Goal: Book appointment/travel/reservation

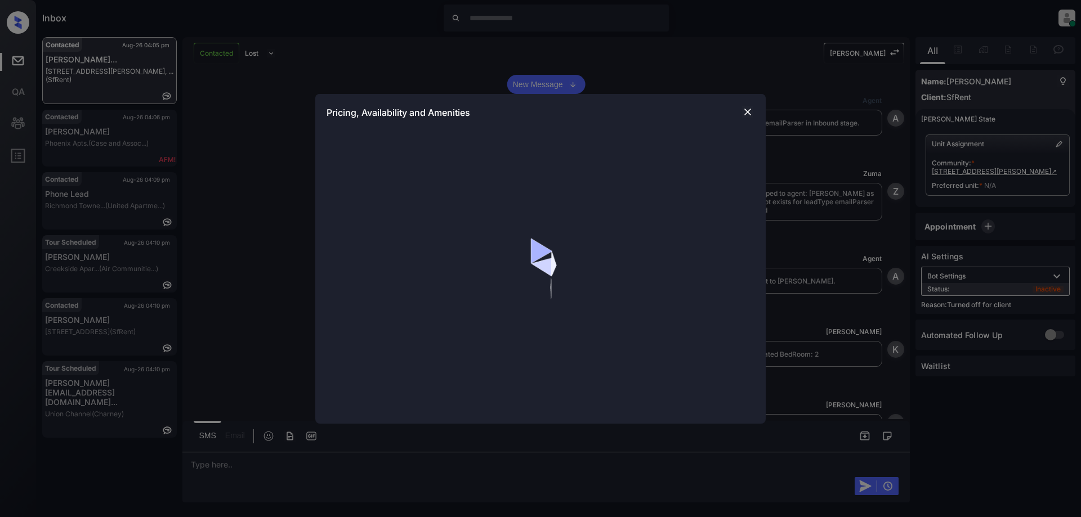
scroll to position [1562, 0]
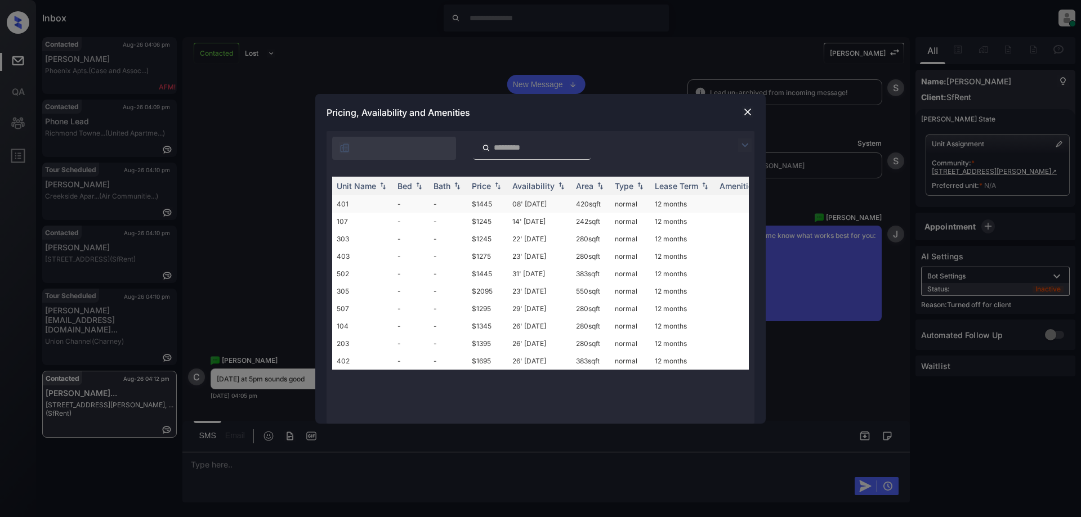
click at [524, 208] on td "08' [DATE]" at bounding box center [540, 203] width 64 height 17
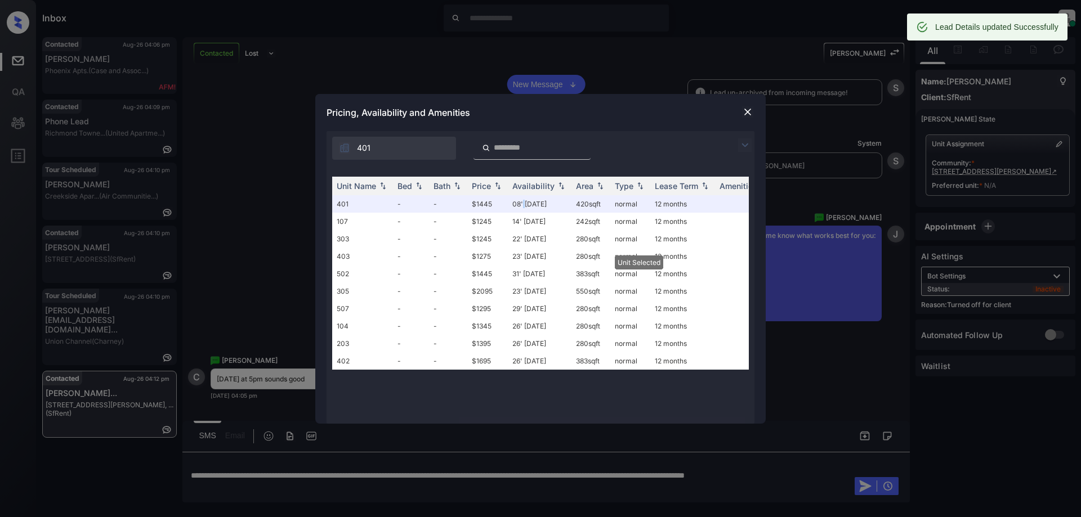
click at [745, 110] on img at bounding box center [747, 111] width 11 height 11
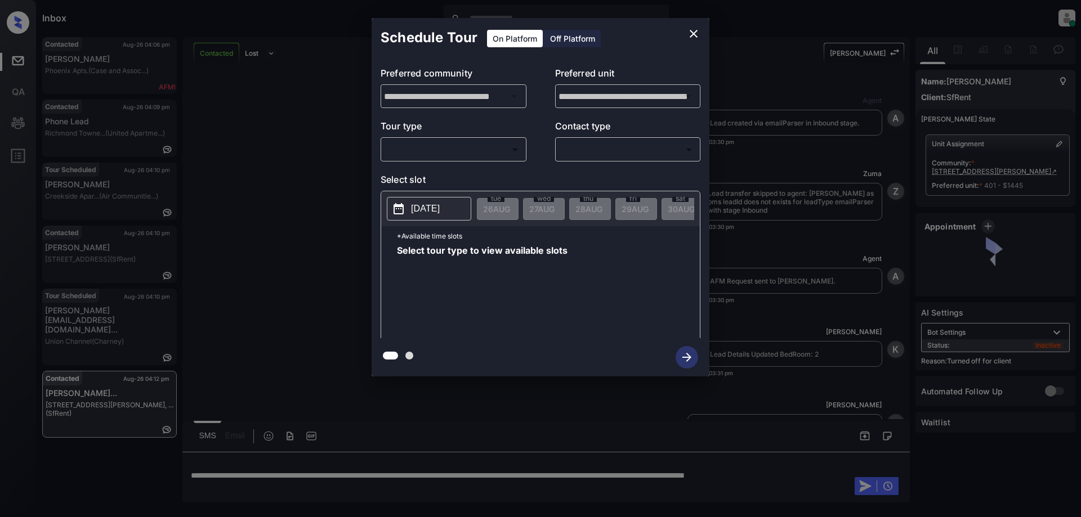
scroll to position [1562, 0]
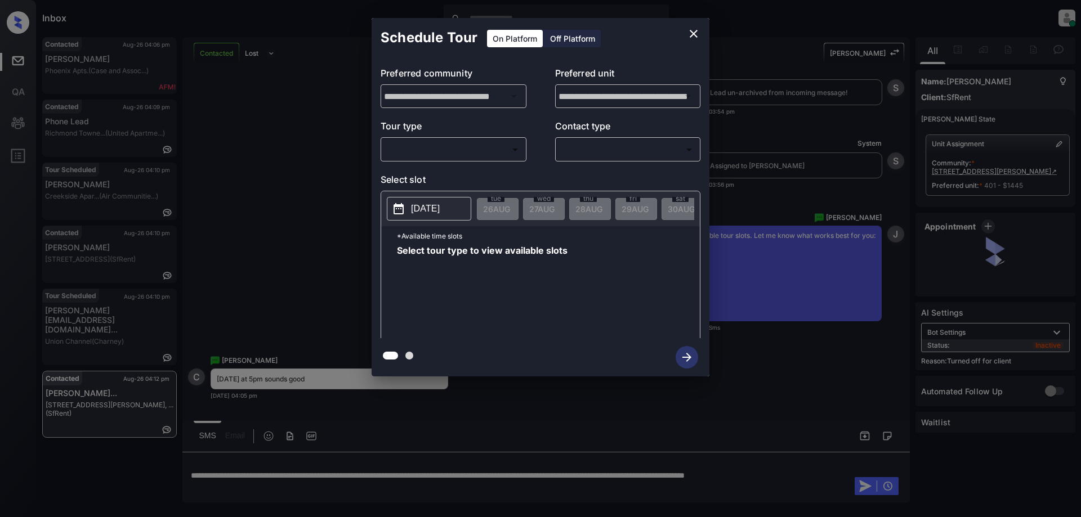
click at [577, 34] on div "Off Platform" at bounding box center [572, 38] width 56 height 17
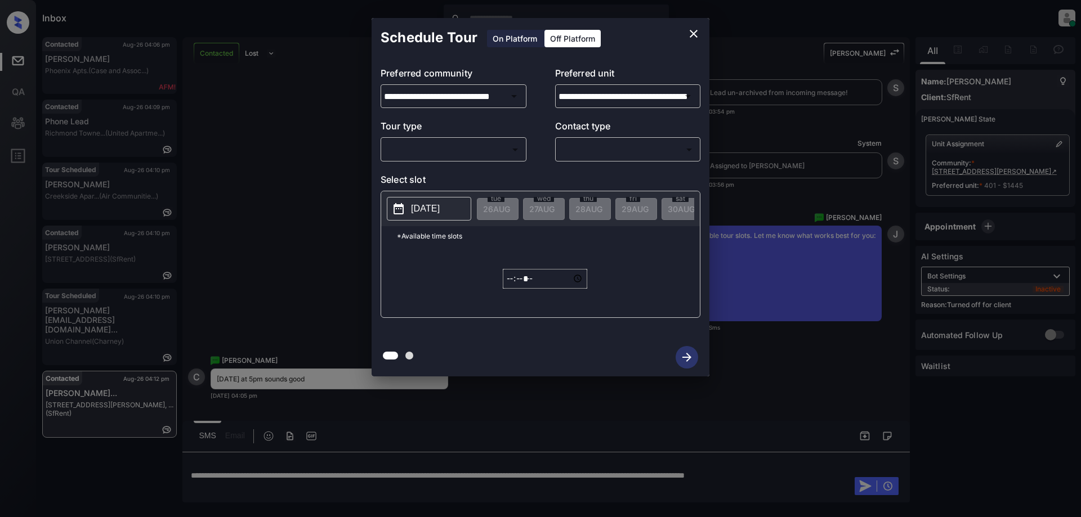
click at [494, 149] on body "Inbox Juan Carlos Manantan Online Set yourself offline Set yourself on break Pr…" at bounding box center [540, 258] width 1081 height 517
drag, startPoint x: 422, startPoint y: 178, endPoint x: 434, endPoint y: 180, distance: 11.9
click at [423, 178] on li "In Person" at bounding box center [453, 174] width 139 height 20
type input "********"
click at [564, 163] on div "**********" at bounding box center [540, 197] width 338 height 281
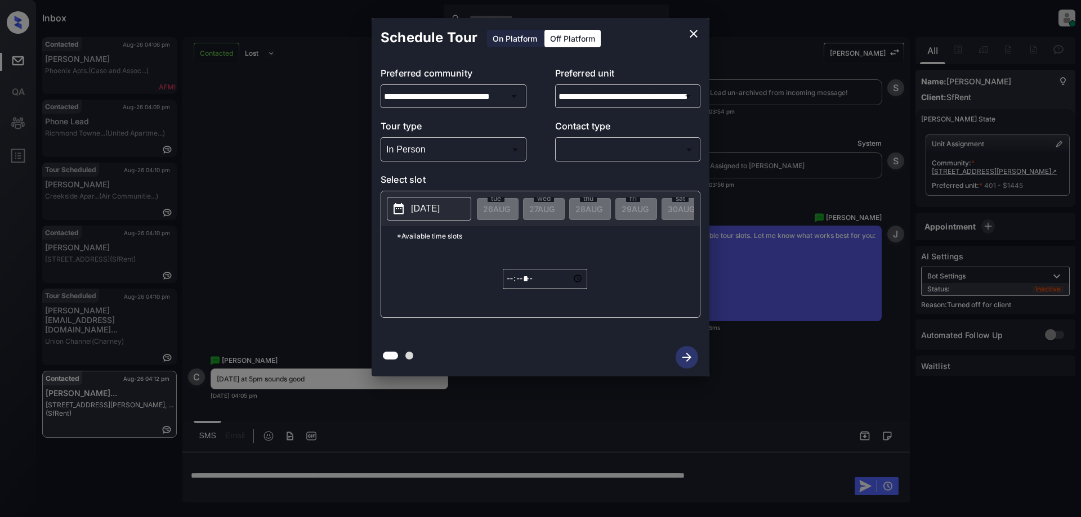
click at [582, 153] on body "Inbox Juan Carlos Manantan Online Set yourself offline Set yourself on break Pr…" at bounding box center [540, 258] width 1081 height 517
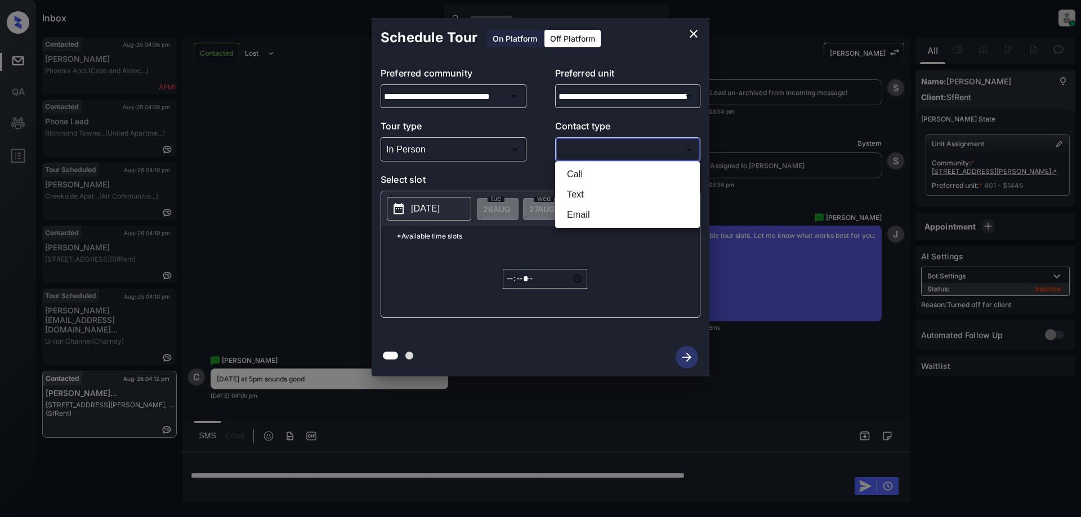
drag, startPoint x: 588, startPoint y: 200, endPoint x: 554, endPoint y: 205, distance: 34.2
click at [587, 200] on li "Text" at bounding box center [627, 195] width 139 height 20
type input "****"
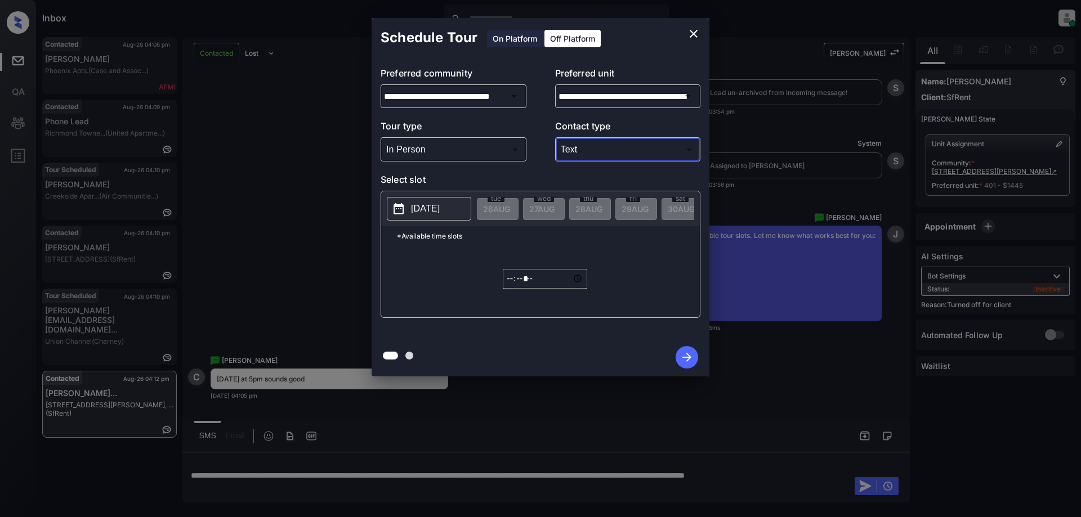
click at [459, 204] on button "2025-08-26" at bounding box center [429, 209] width 84 height 24
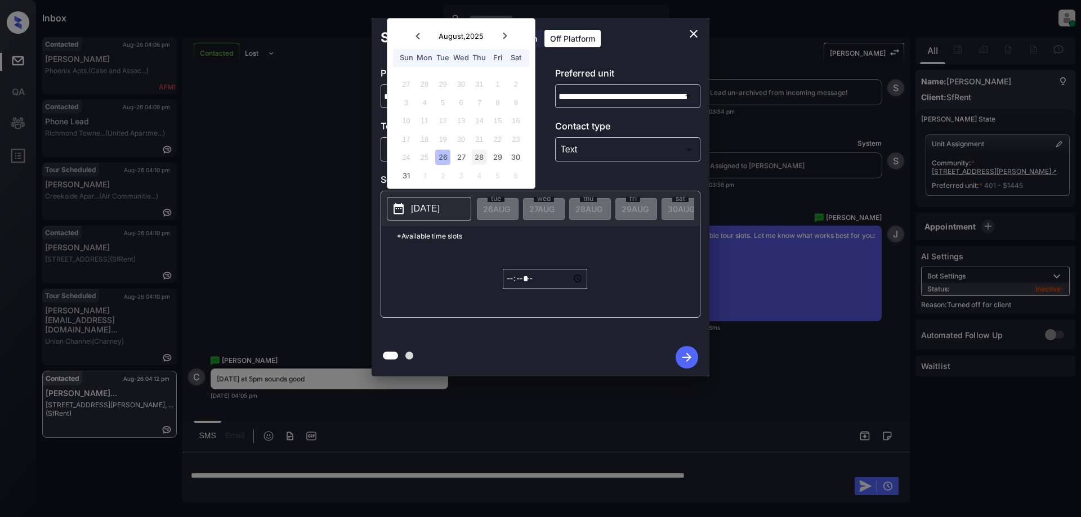
click at [483, 157] on div "28" at bounding box center [479, 157] width 15 height 15
click at [514, 289] on input "*****" at bounding box center [545, 279] width 84 height 20
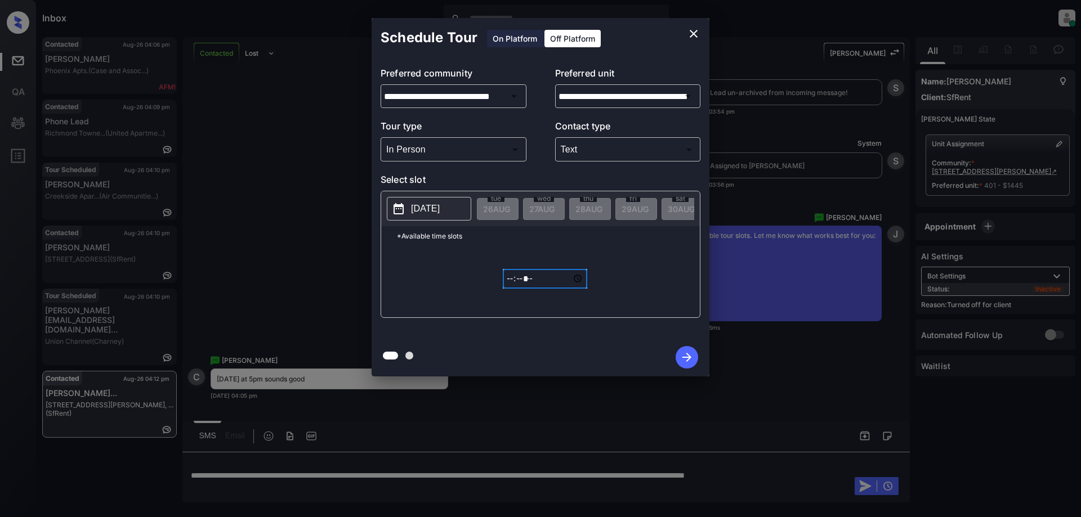
type input "*****"
click at [691, 354] on icon "button" at bounding box center [686, 357] width 23 height 23
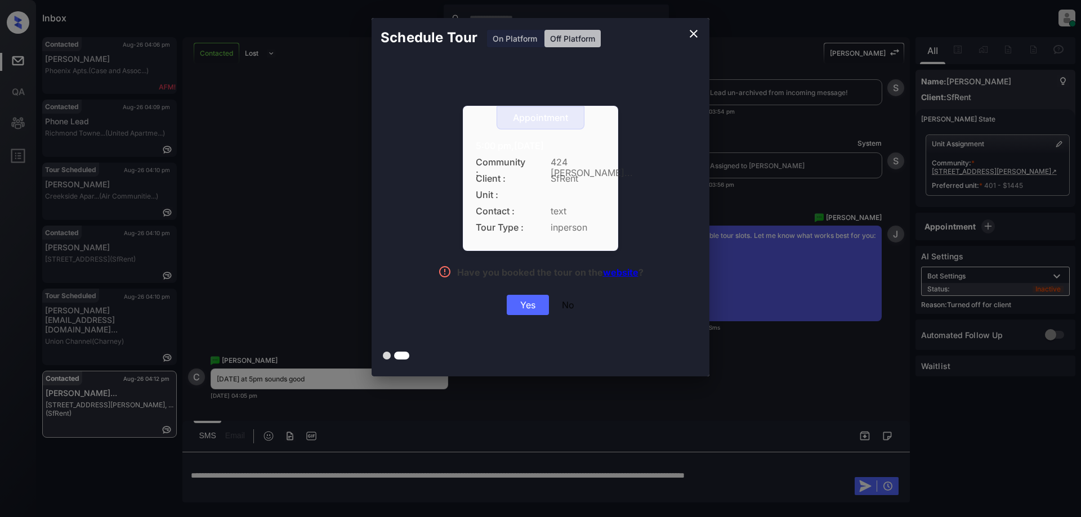
click at [531, 306] on div "Yes" at bounding box center [528, 305] width 42 height 20
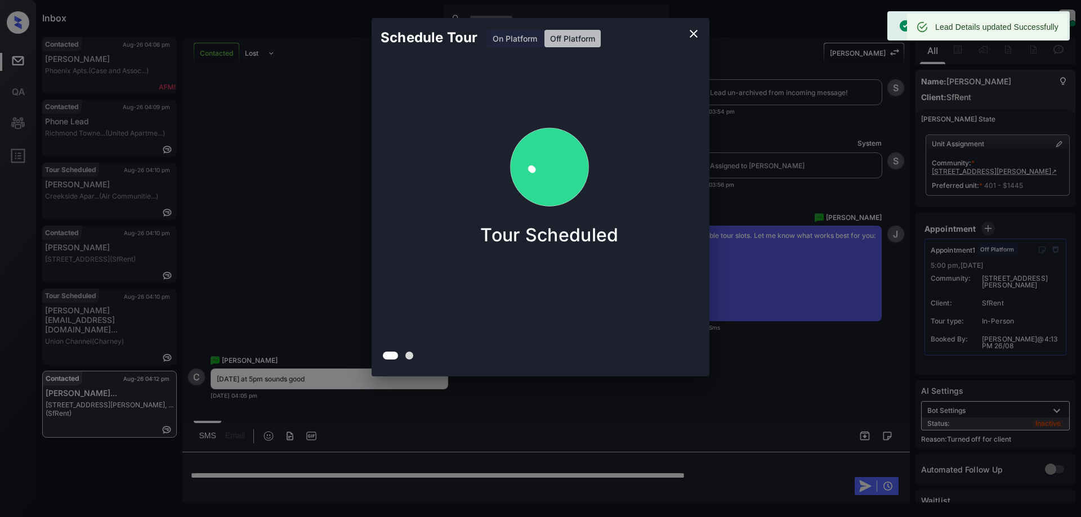
click at [698, 32] on icon "close" at bounding box center [694, 34] width 14 height 14
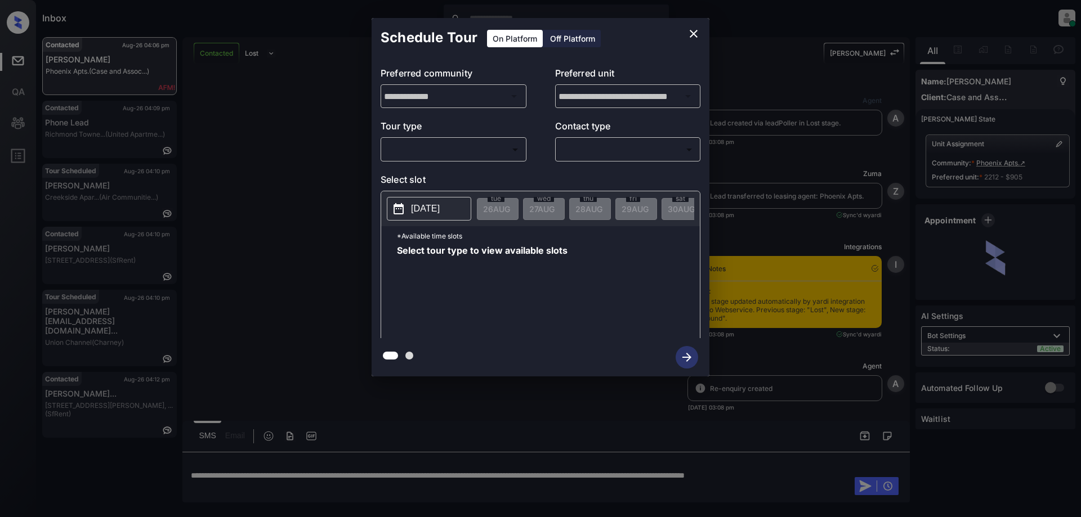
scroll to position [3638, 0]
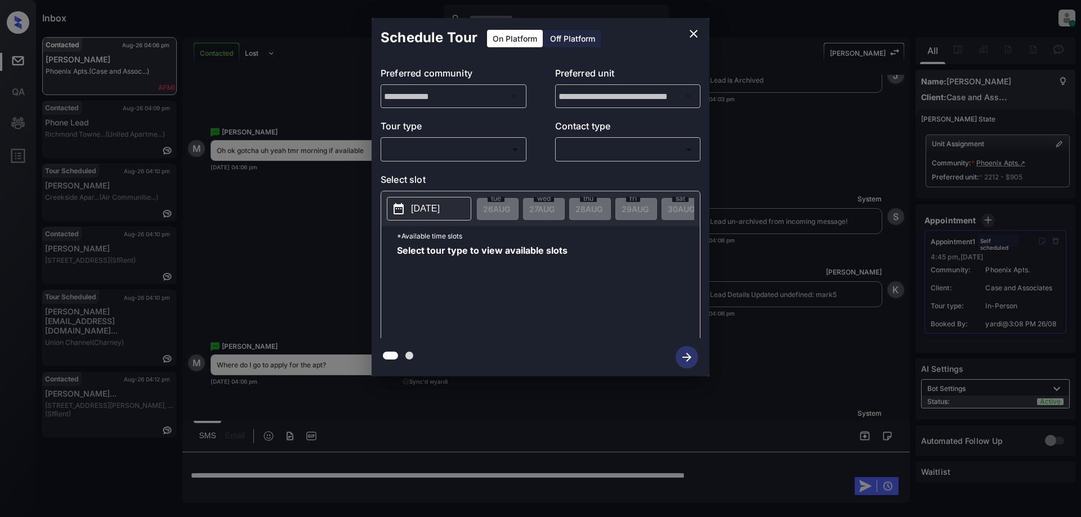
drag, startPoint x: 496, startPoint y: 140, endPoint x: 482, endPoint y: 150, distance: 17.3
click at [495, 140] on div "​ ​" at bounding box center [453, 149] width 146 height 24
click at [458, 160] on div "​ ​" at bounding box center [453, 149] width 146 height 24
click at [437, 153] on body "Inbox Juan Carlos Manantan Online Set yourself offline Set yourself on break Pr…" at bounding box center [540, 258] width 1081 height 517
click at [421, 181] on li "In Person" at bounding box center [453, 174] width 139 height 20
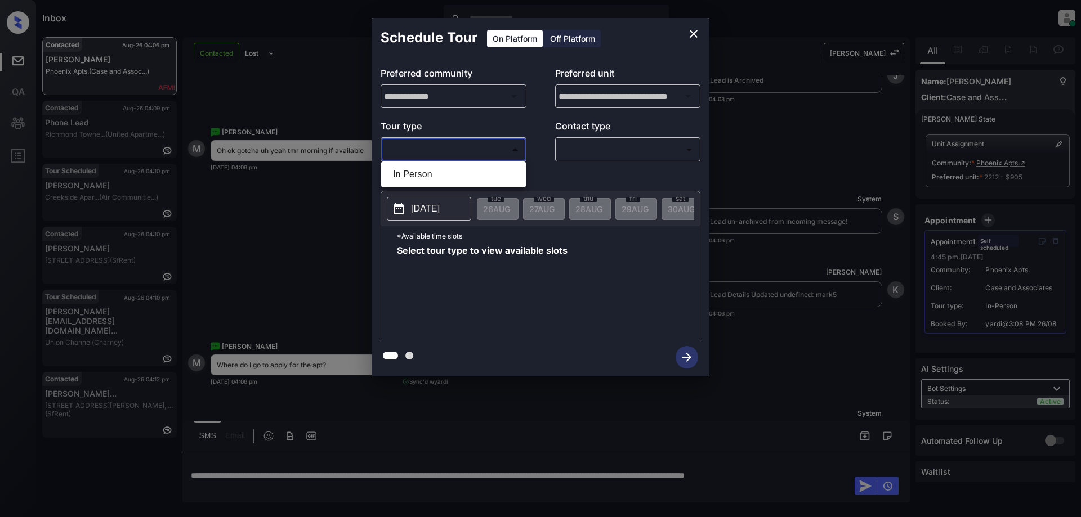
type input "********"
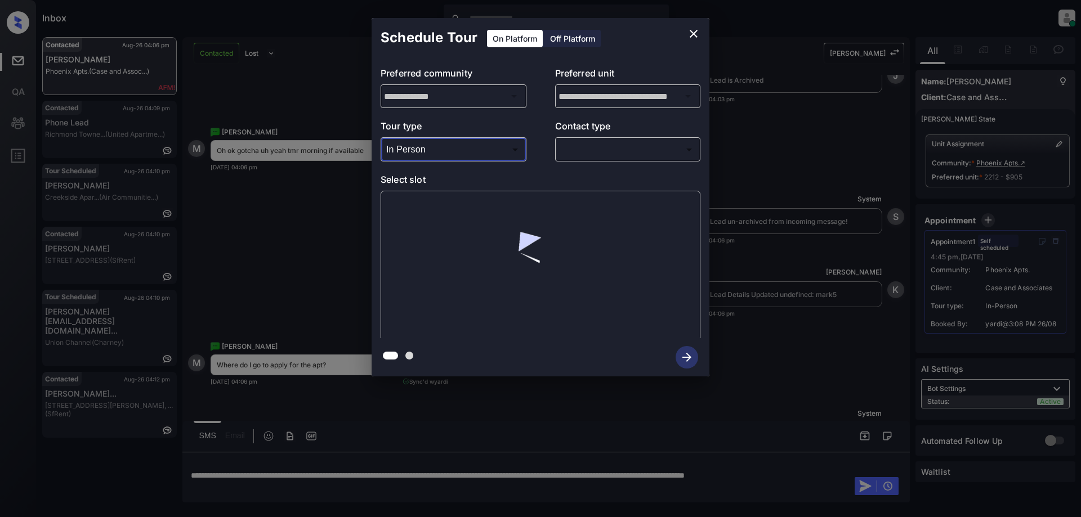
click at [588, 156] on body "Inbox Juan Carlos Manantan Online Set yourself offline Set yourself on break Pr…" at bounding box center [540, 258] width 1081 height 517
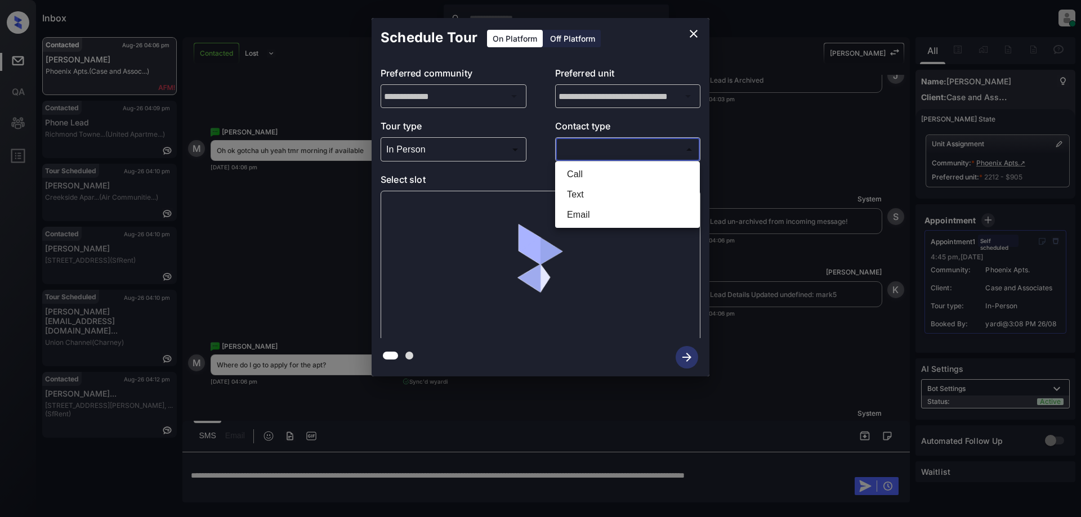
click at [568, 194] on li "Text" at bounding box center [627, 195] width 139 height 20
type input "****"
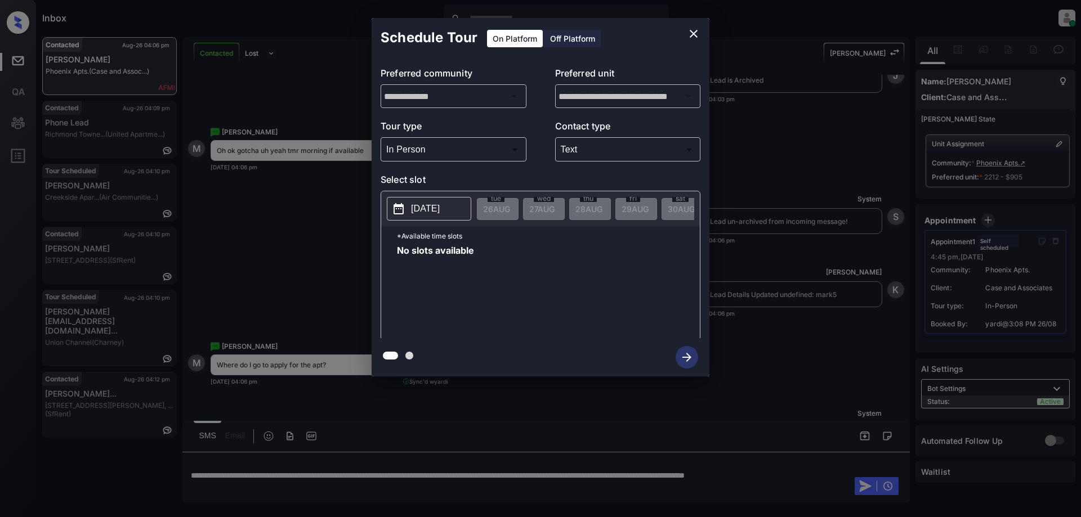
click at [448, 217] on button "2025-08-26" at bounding box center [429, 209] width 84 height 24
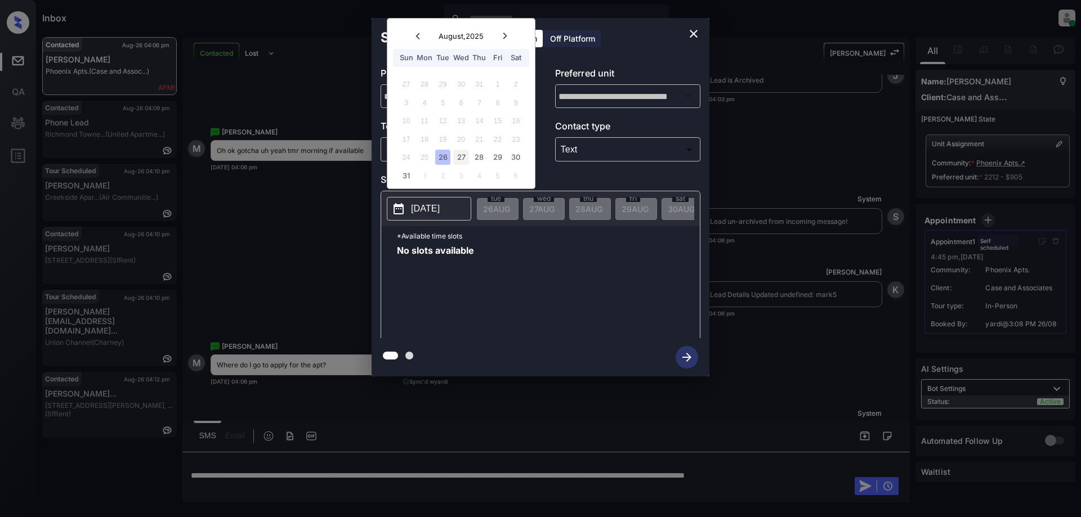
click at [464, 160] on div "27" at bounding box center [460, 157] width 15 height 15
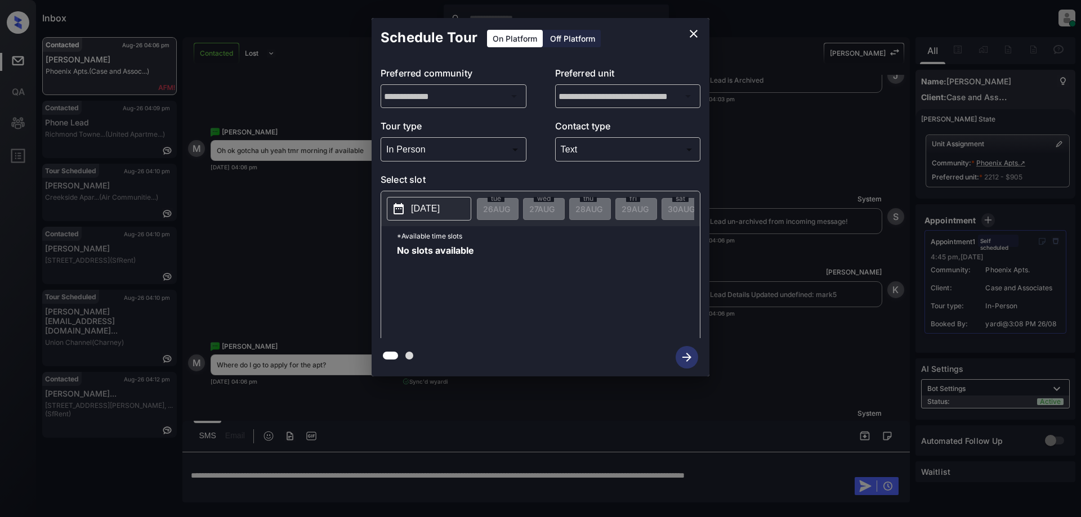
click at [663, 38] on div "Schedule Tour On Platform Off Platform" at bounding box center [540, 37] width 338 height 39
click at [694, 36] on icon "close" at bounding box center [694, 34] width 14 height 14
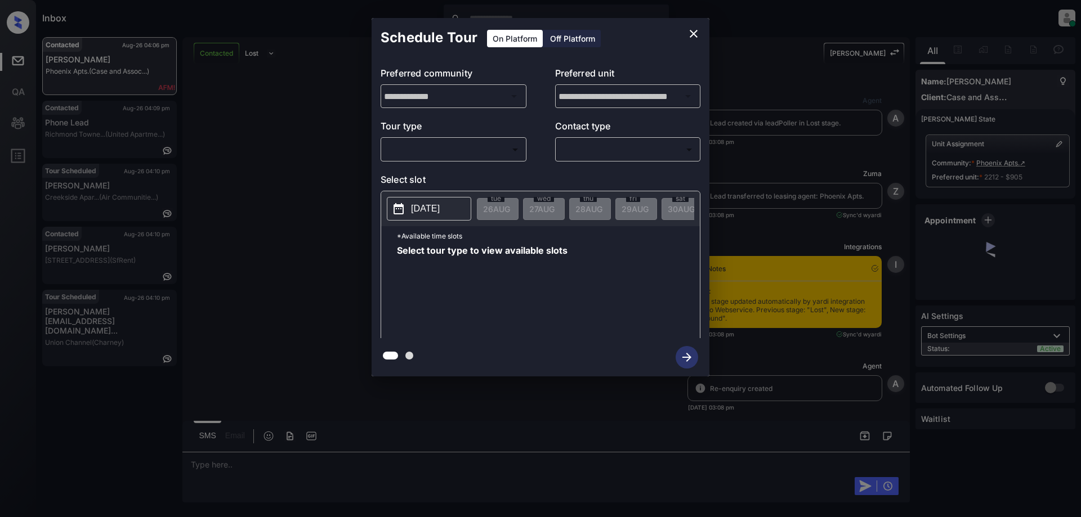
scroll to position [3864, 0]
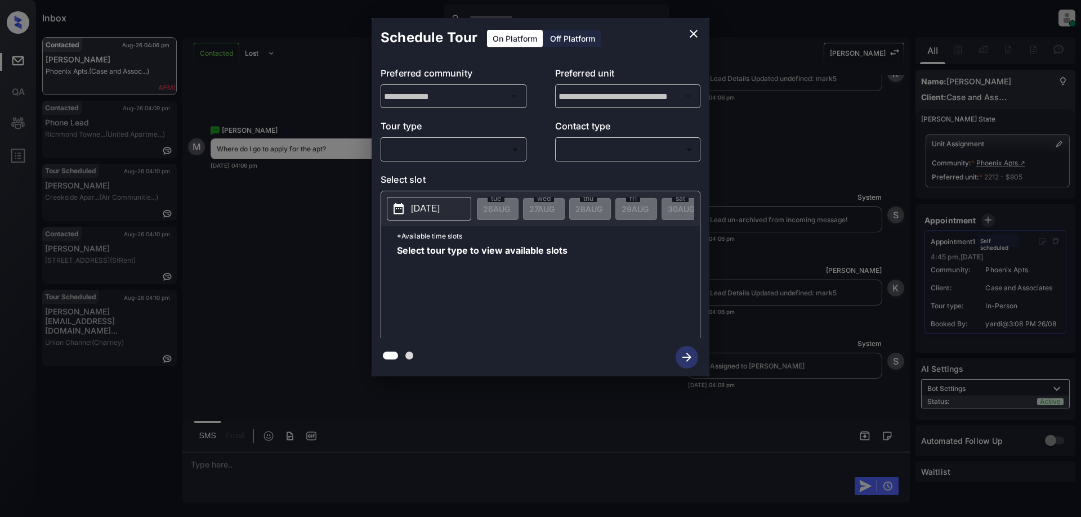
click at [489, 163] on div "**********" at bounding box center [540, 197] width 338 height 281
click at [481, 156] on body "Inbox Juan Carlos Manantan Online Set yourself offline Set yourself on break Pr…" at bounding box center [540, 258] width 1081 height 517
click at [452, 178] on li "In Person" at bounding box center [453, 174] width 139 height 20
type input "********"
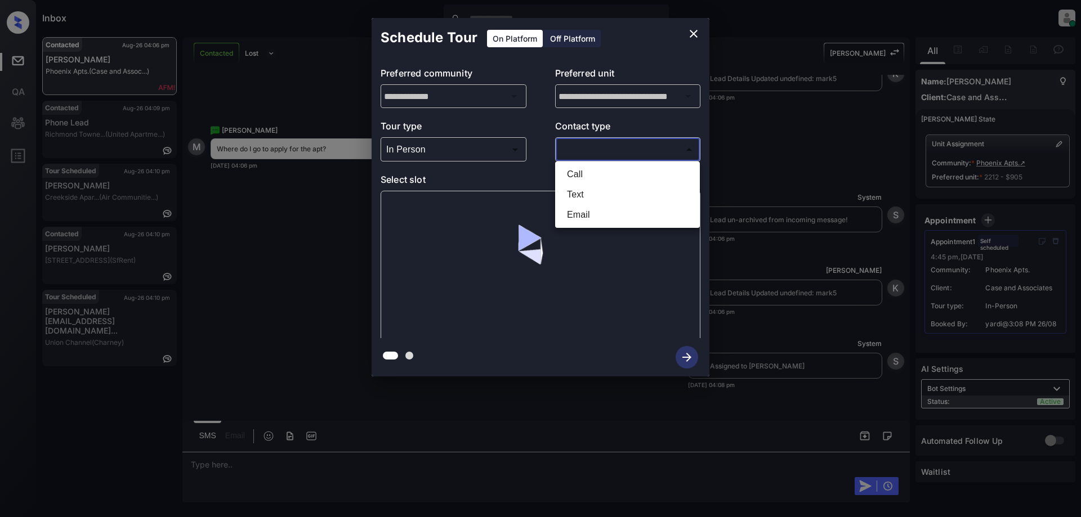
click at [597, 149] on body "Inbox Juan Carlos Manantan Online Set yourself offline Set yourself on break Pr…" at bounding box center [540, 258] width 1081 height 517
click at [580, 198] on li "Text" at bounding box center [627, 195] width 139 height 20
type input "****"
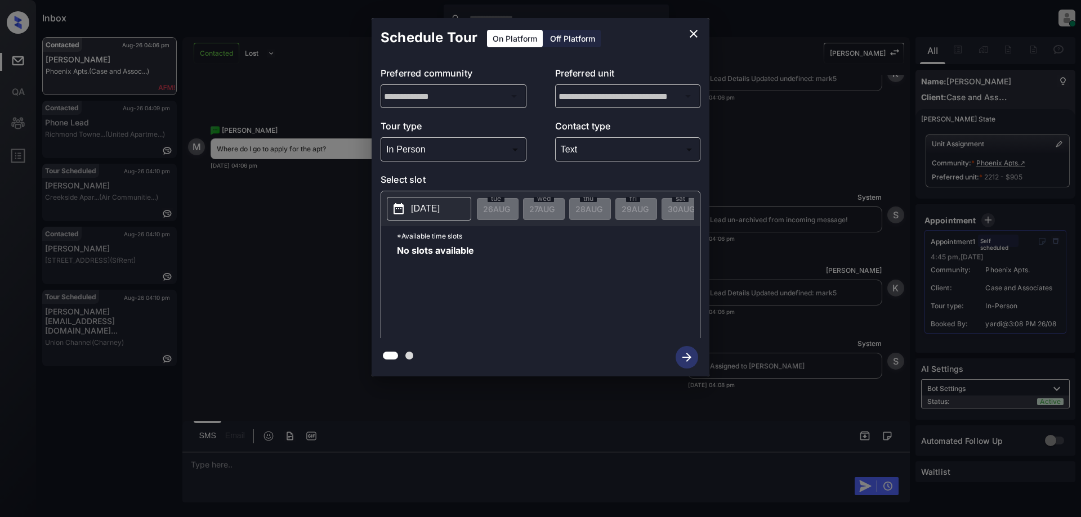
click at [440, 207] on p "2025-08-26" at bounding box center [425, 209] width 29 height 14
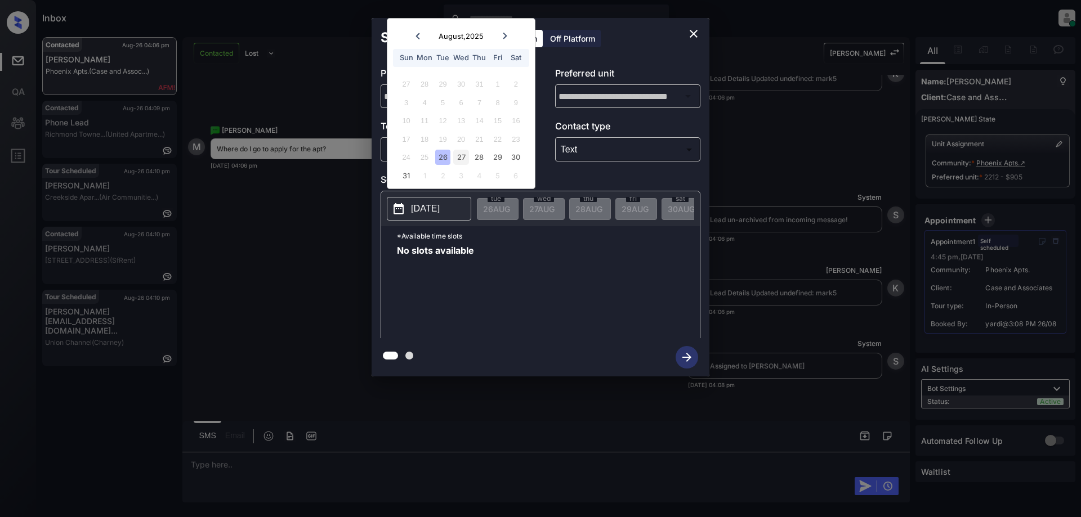
click at [462, 162] on div "27" at bounding box center [460, 157] width 15 height 15
click at [477, 160] on div "28" at bounding box center [479, 157] width 15 height 15
drag, startPoint x: 495, startPoint y: 160, endPoint x: 511, endPoint y: 160, distance: 16.3
click at [495, 160] on div "29" at bounding box center [497, 157] width 15 height 15
click at [517, 160] on div "30" at bounding box center [515, 157] width 15 height 15
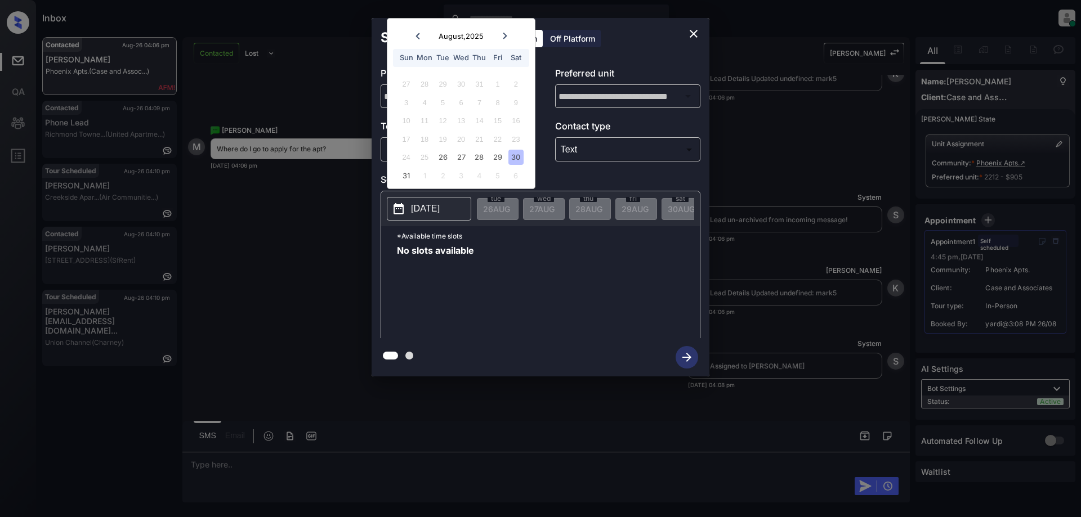
click at [693, 36] on icon "close" at bounding box center [694, 34] width 14 height 14
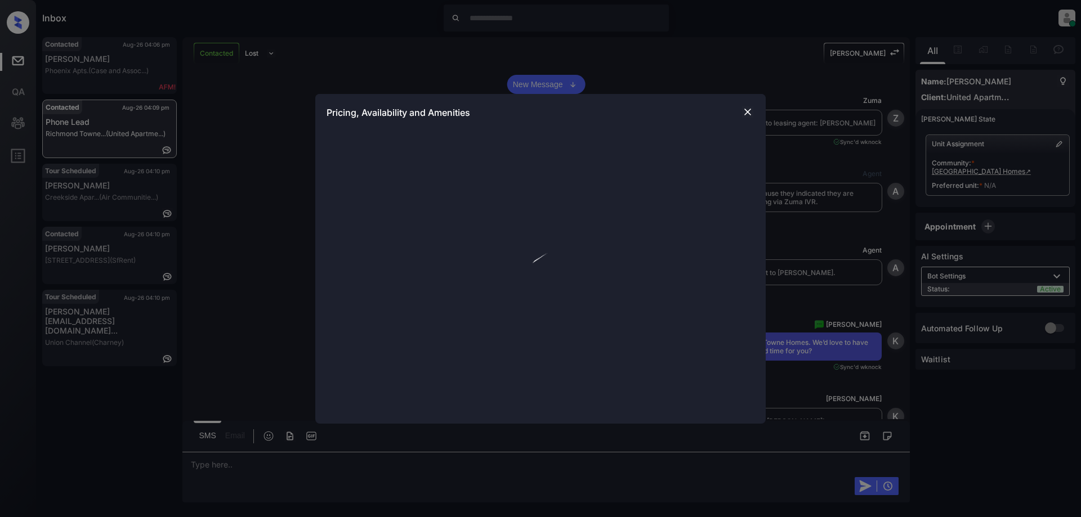
scroll to position [642, 0]
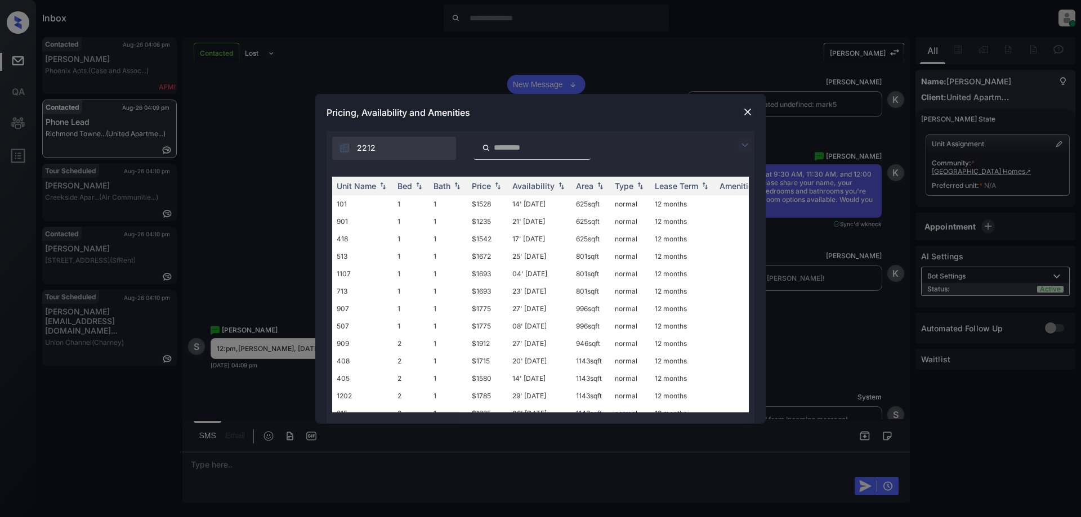
click at [742, 142] on img at bounding box center [745, 145] width 14 height 14
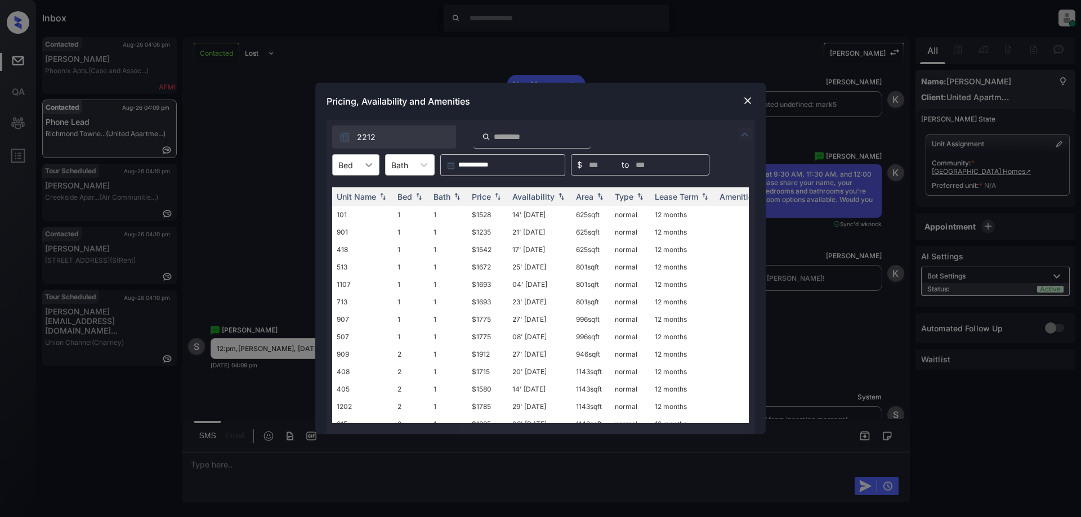
click at [361, 160] on div at bounding box center [368, 165] width 20 height 20
click at [347, 209] on div "2" at bounding box center [355, 213] width 47 height 20
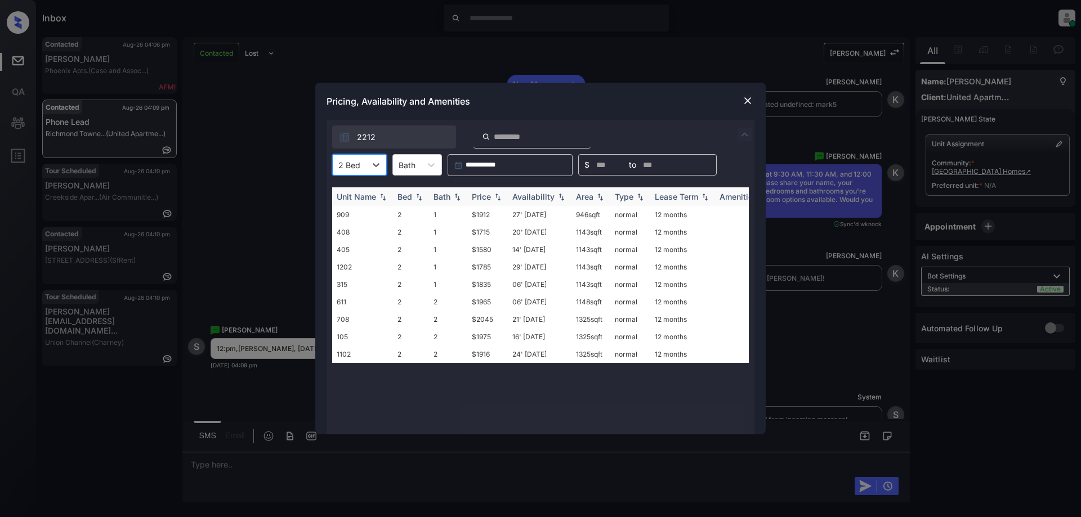
click at [489, 198] on div "Price" at bounding box center [481, 197] width 19 height 10
click at [539, 216] on td "14' Jul 25" at bounding box center [540, 214] width 64 height 17
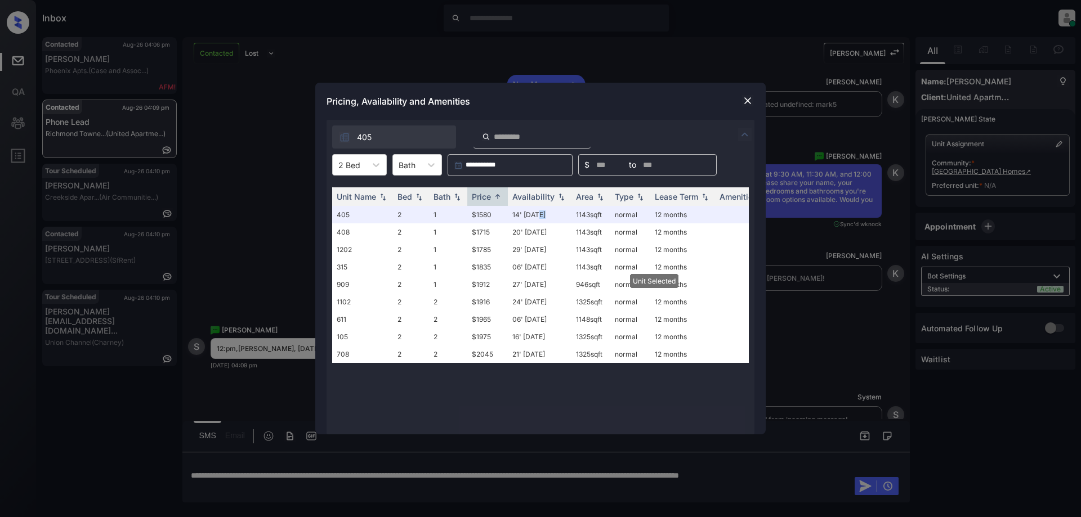
click at [747, 104] on img at bounding box center [747, 100] width 11 height 11
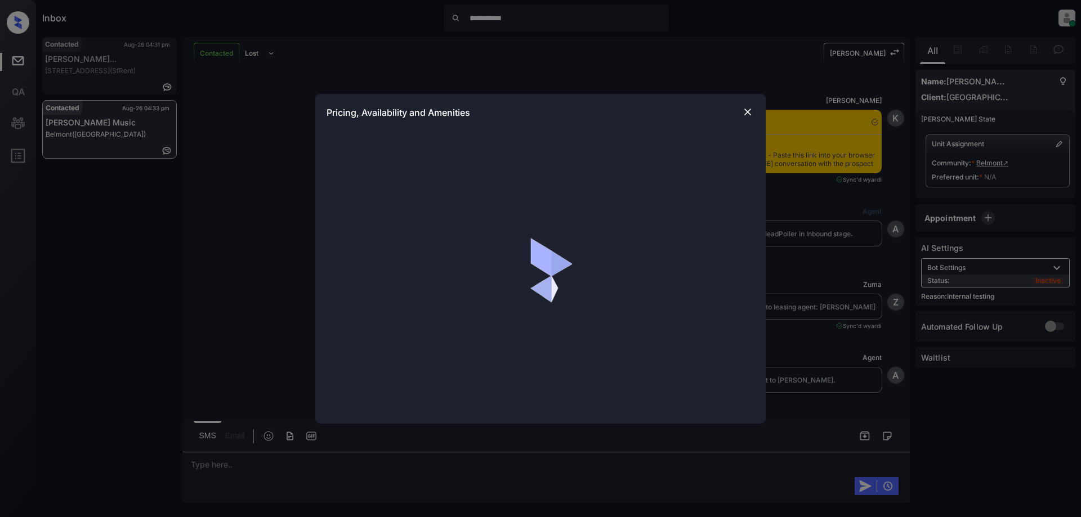
scroll to position [1989, 0]
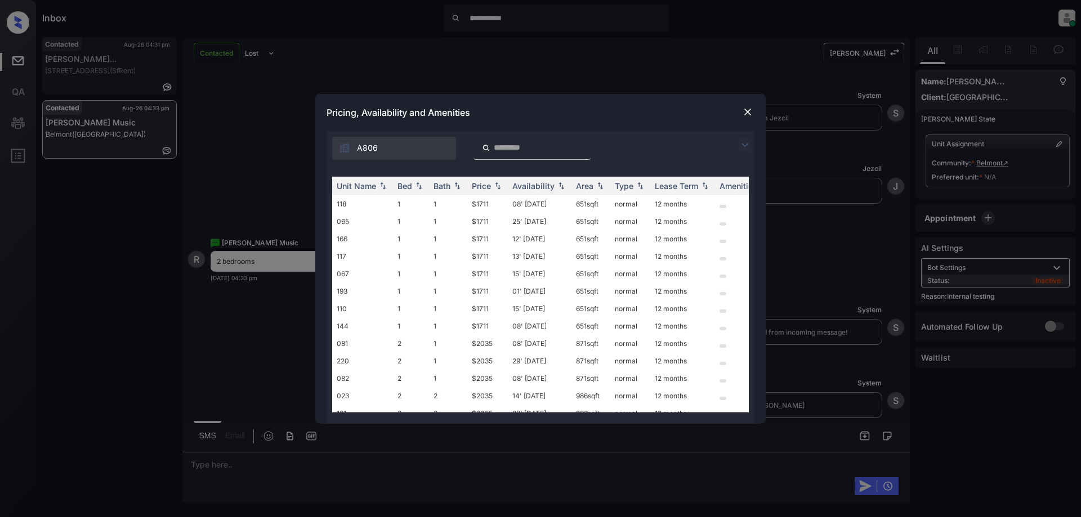
click at [747, 147] on img at bounding box center [745, 145] width 14 height 14
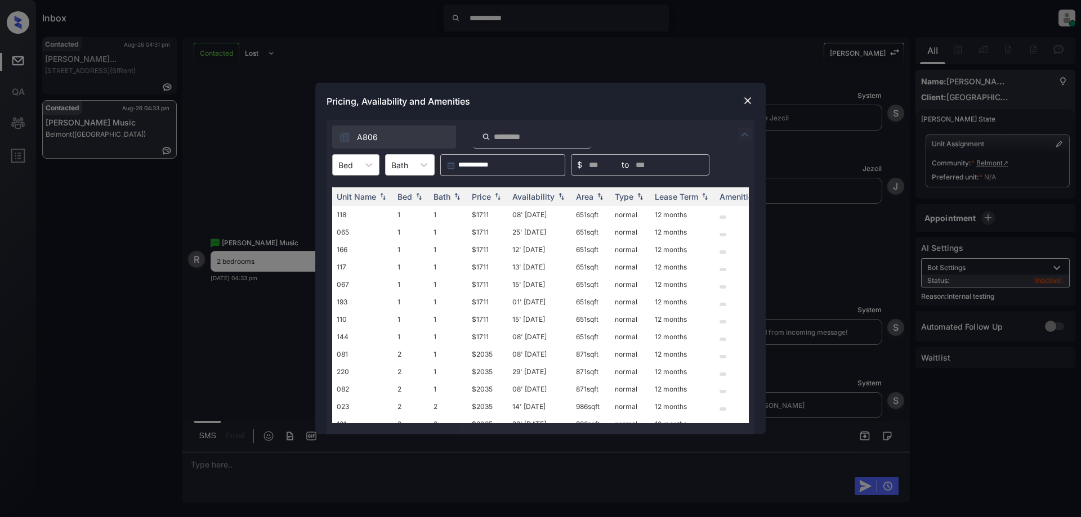
click at [340, 171] on div "Bed" at bounding box center [346, 165] width 26 height 16
drag, startPoint x: 350, startPoint y: 213, endPoint x: 451, endPoint y: 206, distance: 101.6
click at [351, 213] on div "2" at bounding box center [355, 213] width 47 height 20
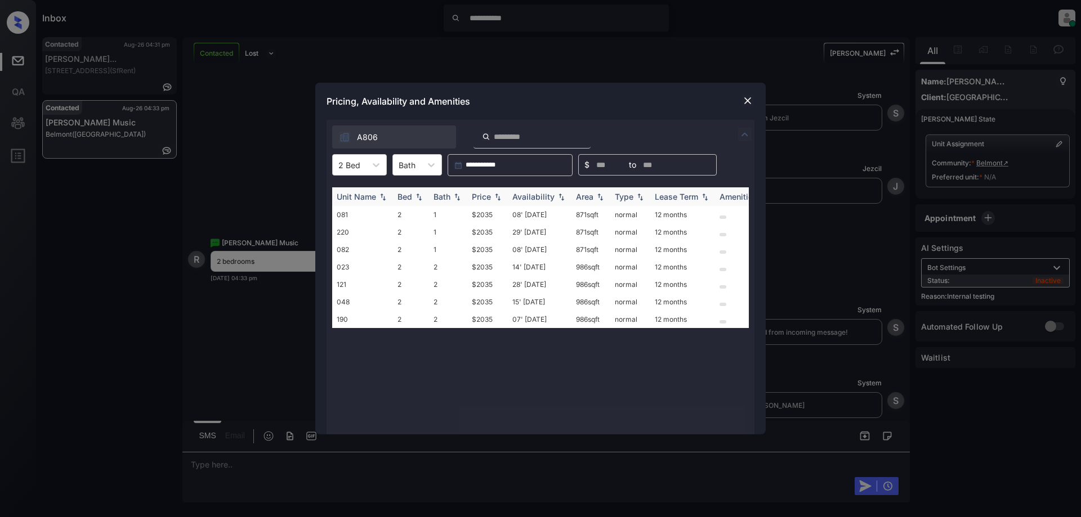
click at [490, 193] on div "Price" at bounding box center [481, 197] width 19 height 10
click at [541, 216] on td "08' Aug 25" at bounding box center [540, 214] width 64 height 17
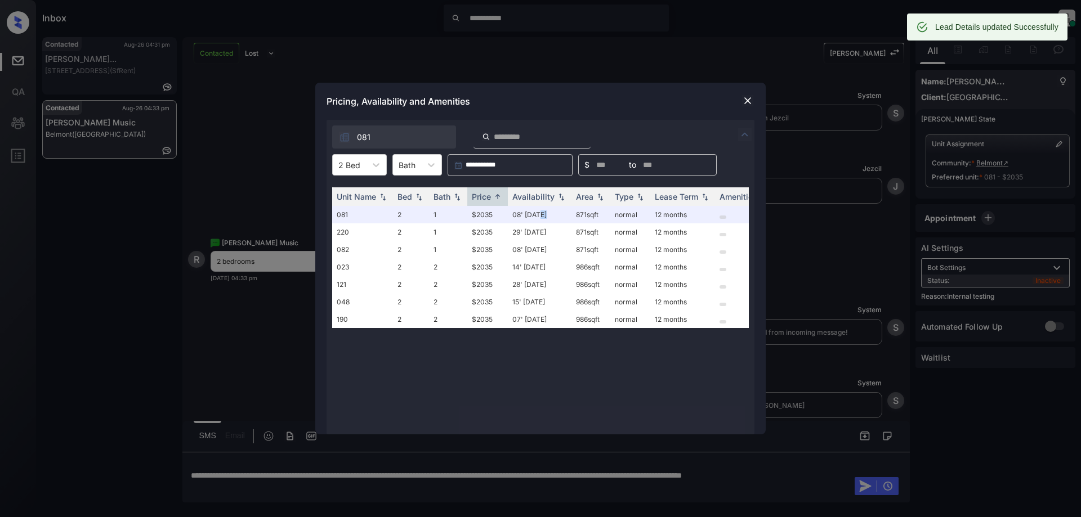
click at [747, 100] on img at bounding box center [747, 100] width 11 height 11
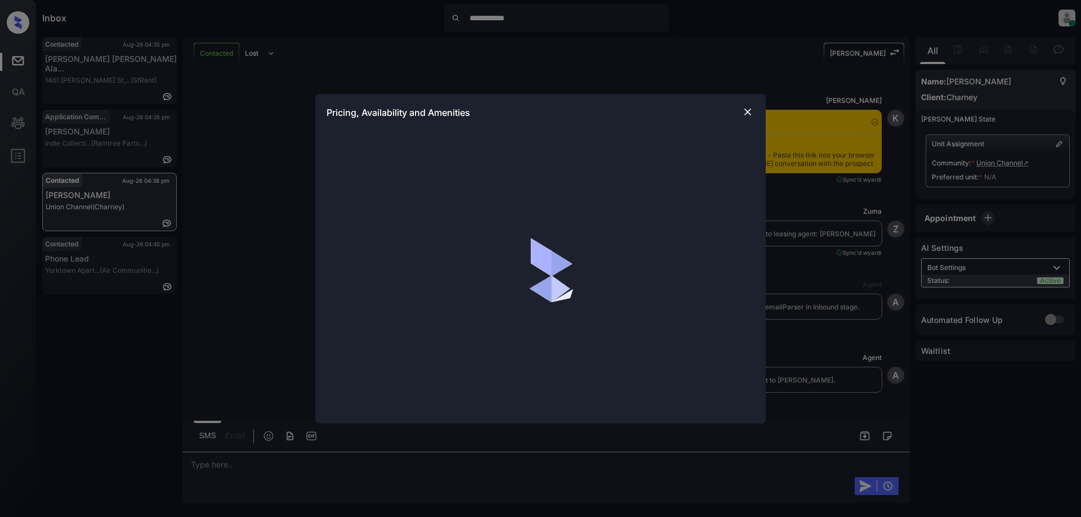
scroll to position [1239, 0]
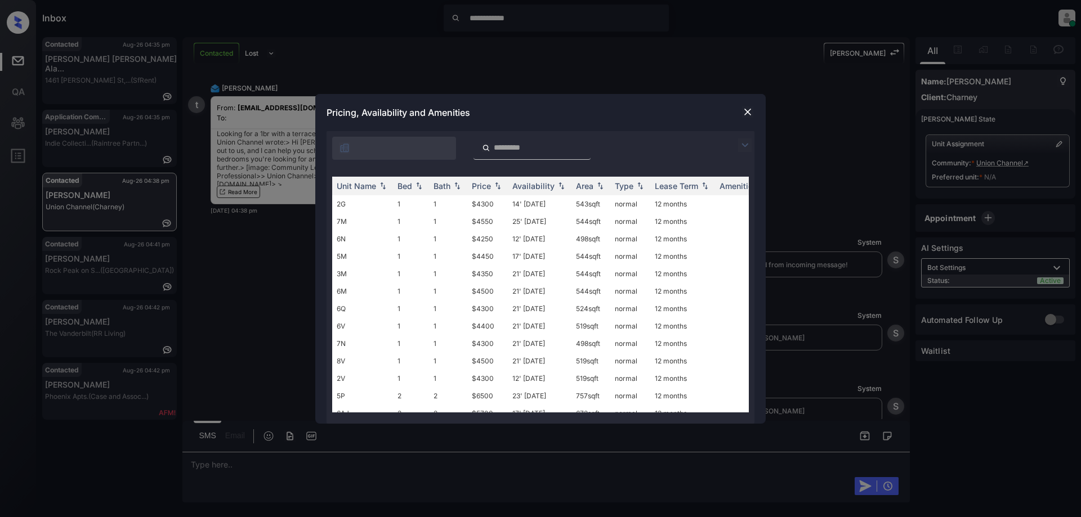
click at [752, 142] on div at bounding box center [748, 145] width 14 height 14
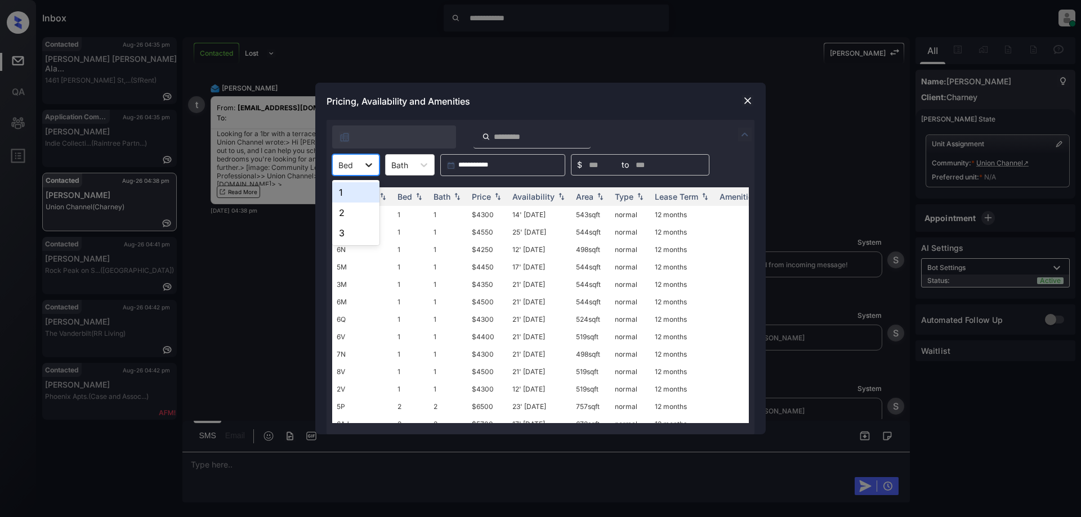
click at [371, 165] on icon at bounding box center [368, 165] width 7 height 4
click at [356, 187] on div "1" at bounding box center [355, 192] width 47 height 20
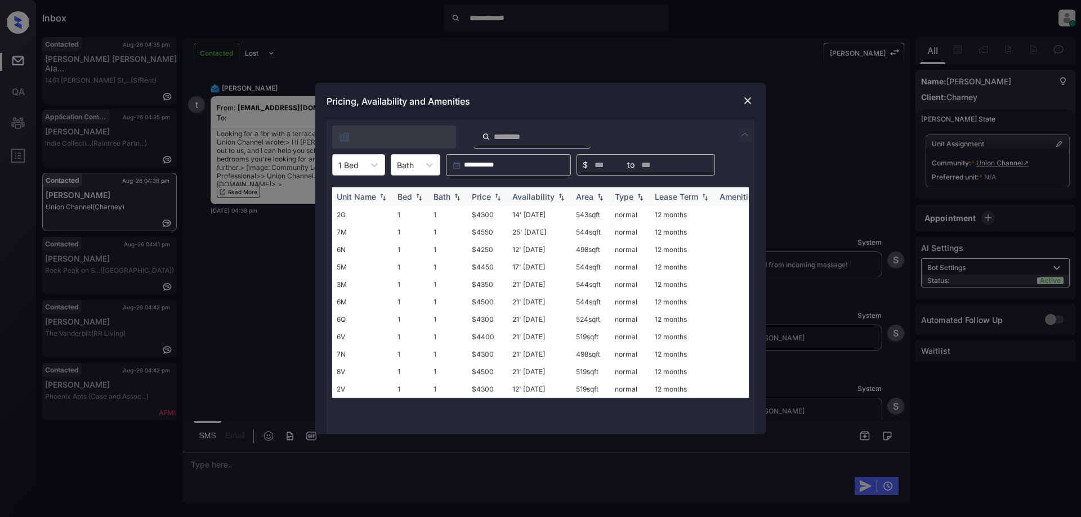
click at [485, 195] on div "Price" at bounding box center [481, 197] width 19 height 10
click at [531, 212] on td "12' [DATE]" at bounding box center [540, 214] width 64 height 17
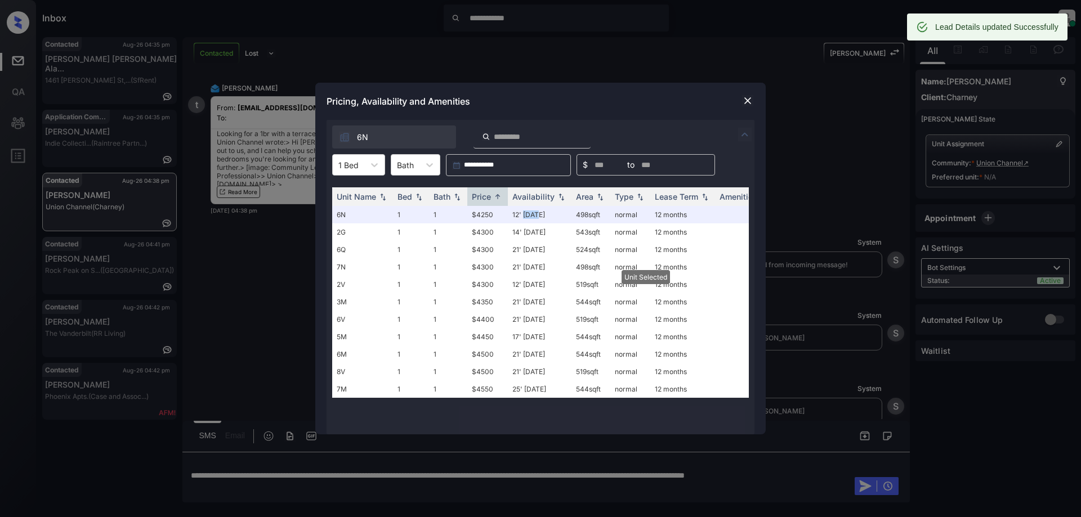
click at [745, 99] on img at bounding box center [747, 100] width 11 height 11
